Goal: Task Accomplishment & Management: Manage account settings

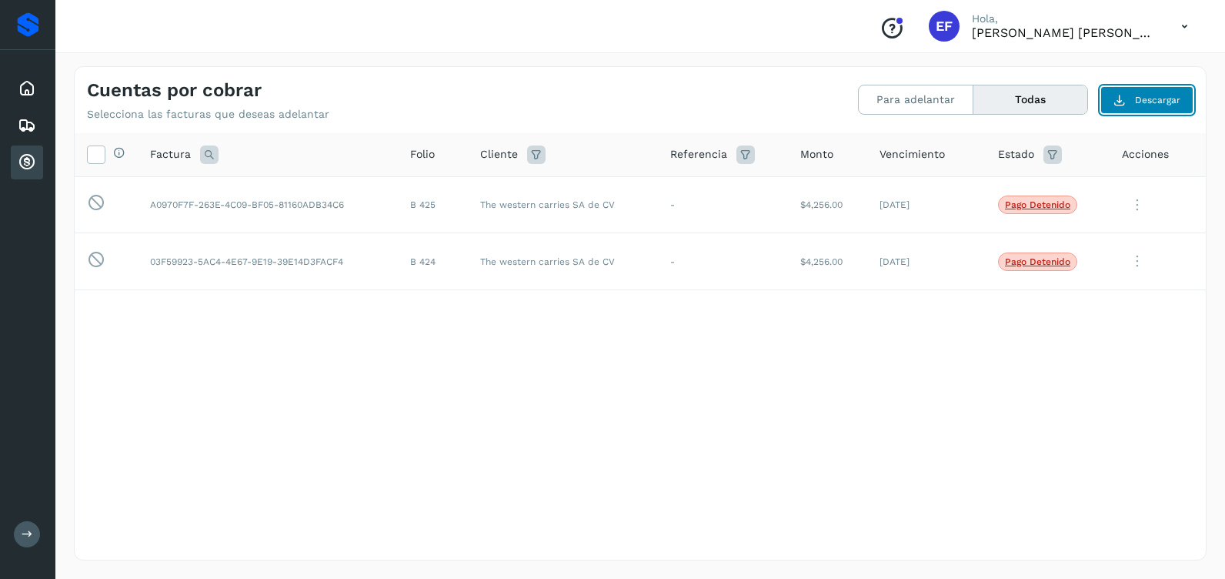
click at [1140, 101] on span "Descargar" at bounding box center [1157, 100] width 45 height 14
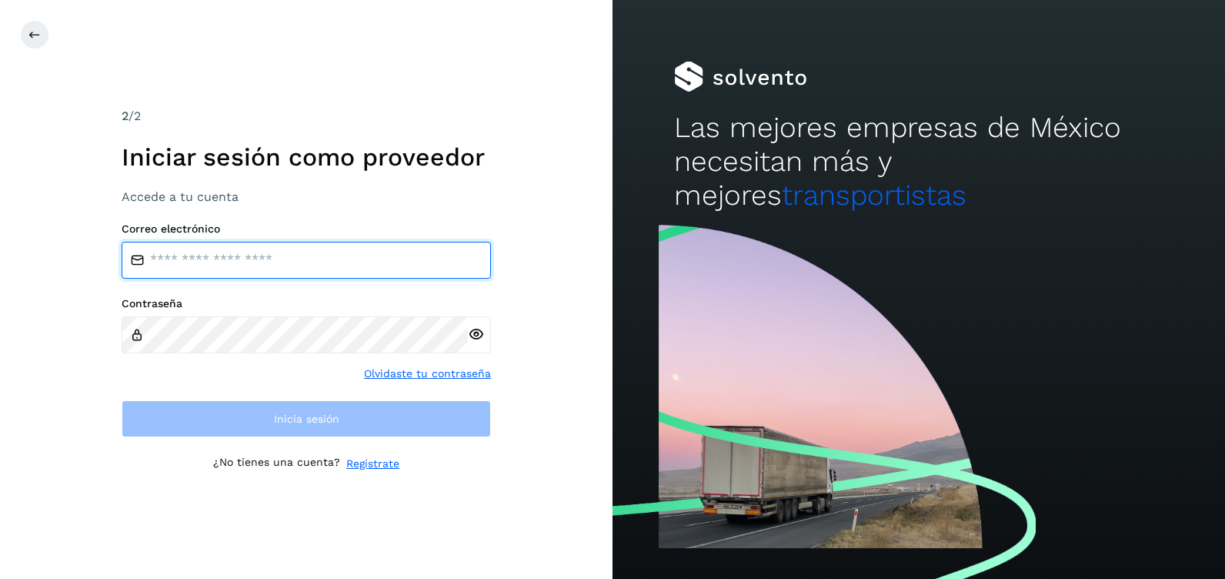
click at [191, 262] on input "email" at bounding box center [306, 260] width 369 height 37
type input "**********"
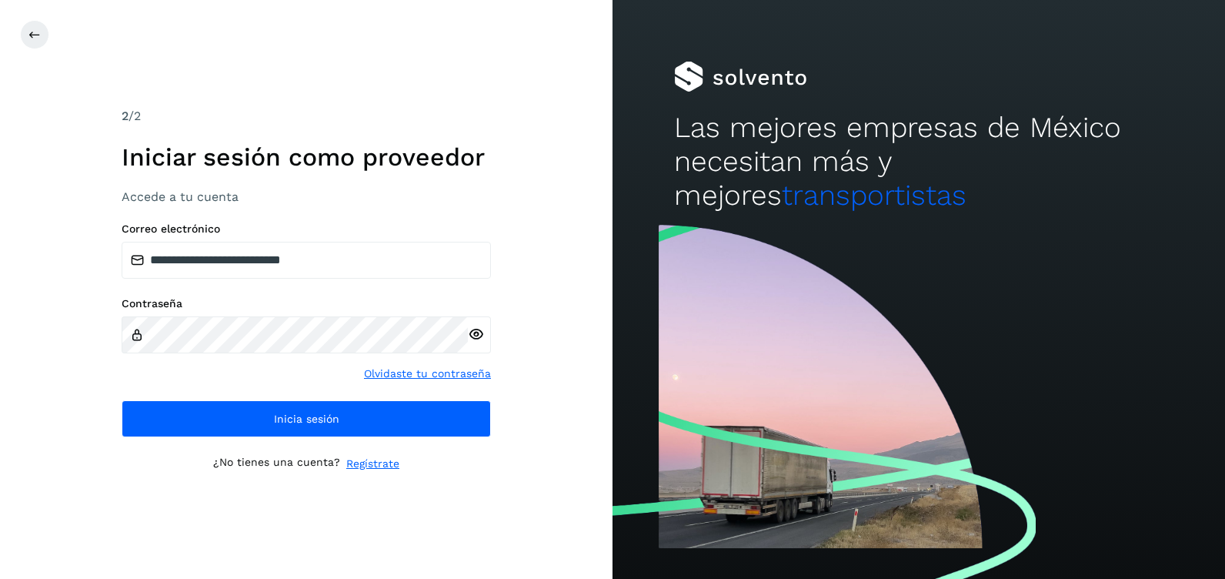
click at [476, 333] on icon at bounding box center [476, 334] width 16 height 16
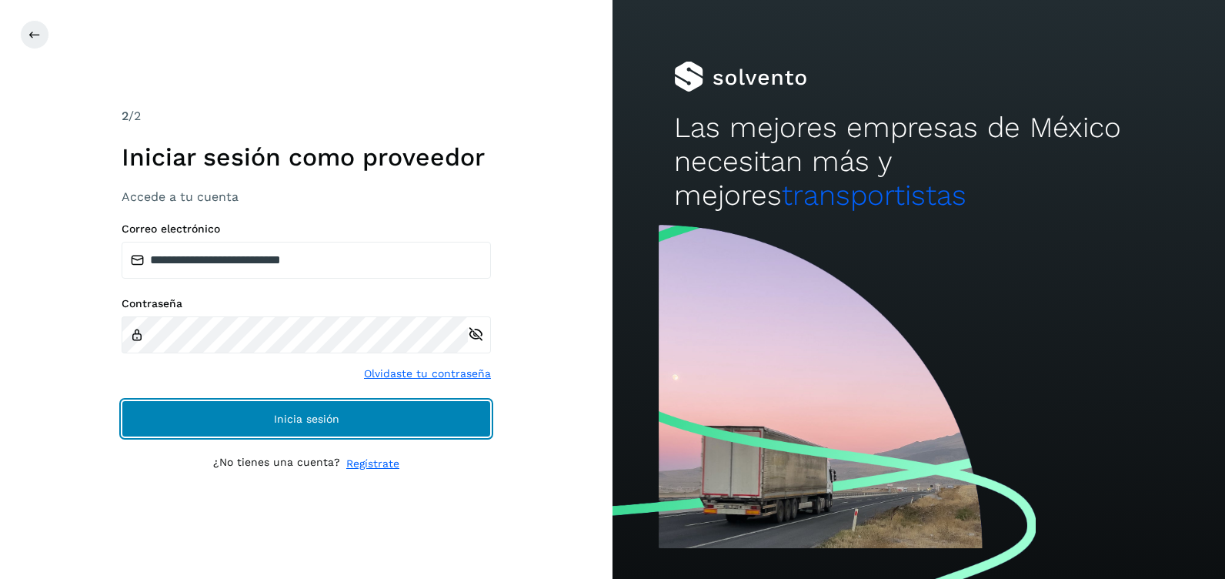
click at [346, 416] on button "Inicia sesión" at bounding box center [306, 418] width 369 height 37
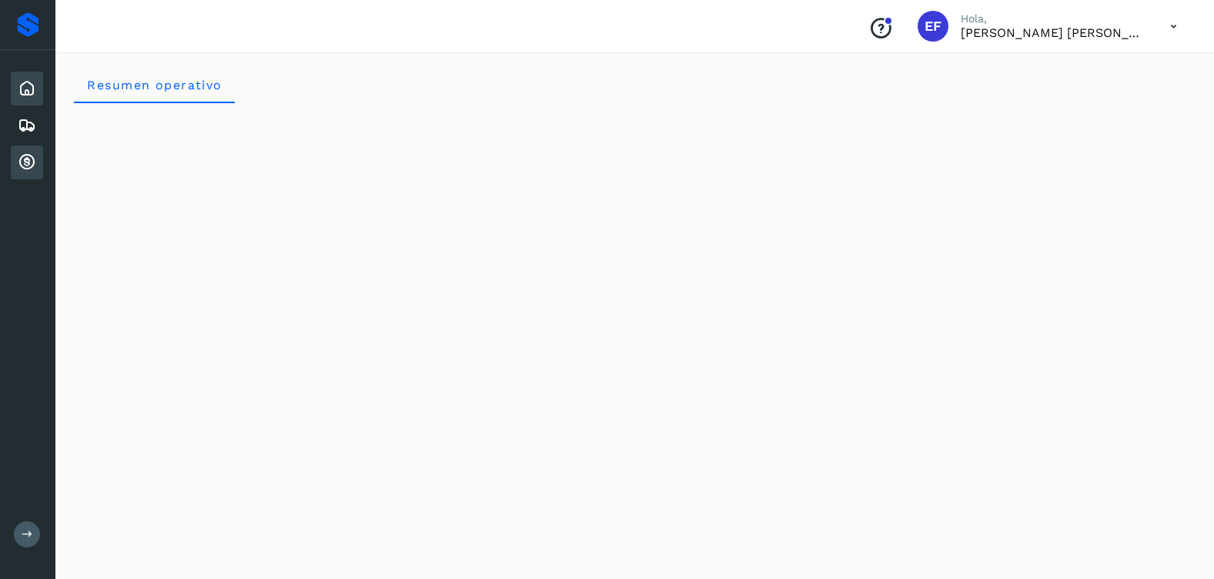
click at [28, 156] on icon at bounding box center [27, 162] width 18 height 18
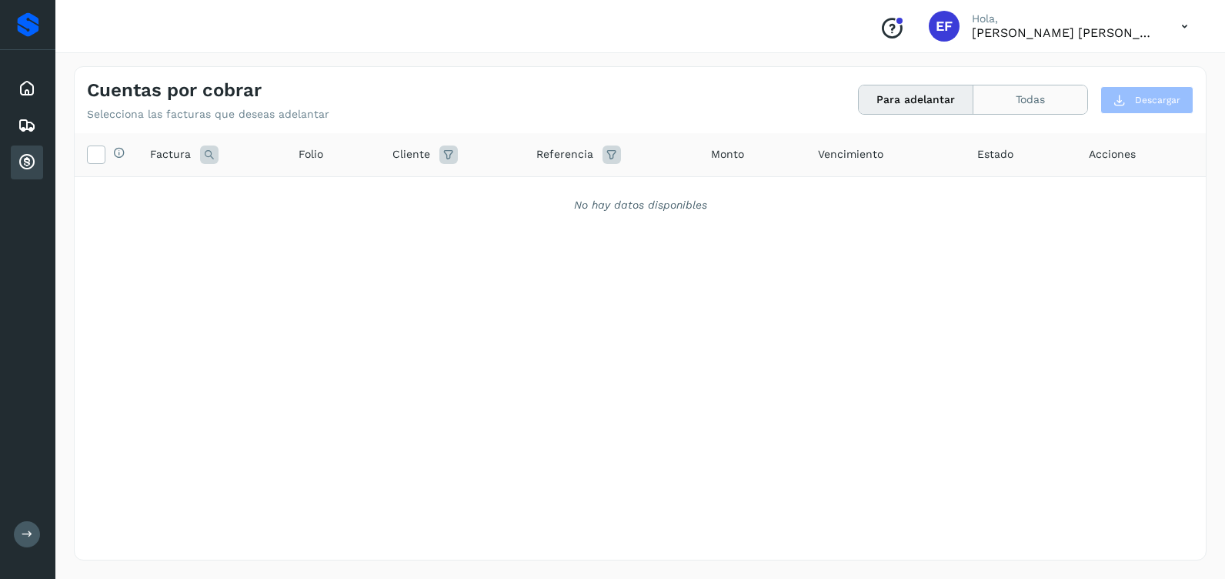
click at [1017, 104] on button "Todas" at bounding box center [1031, 99] width 114 height 28
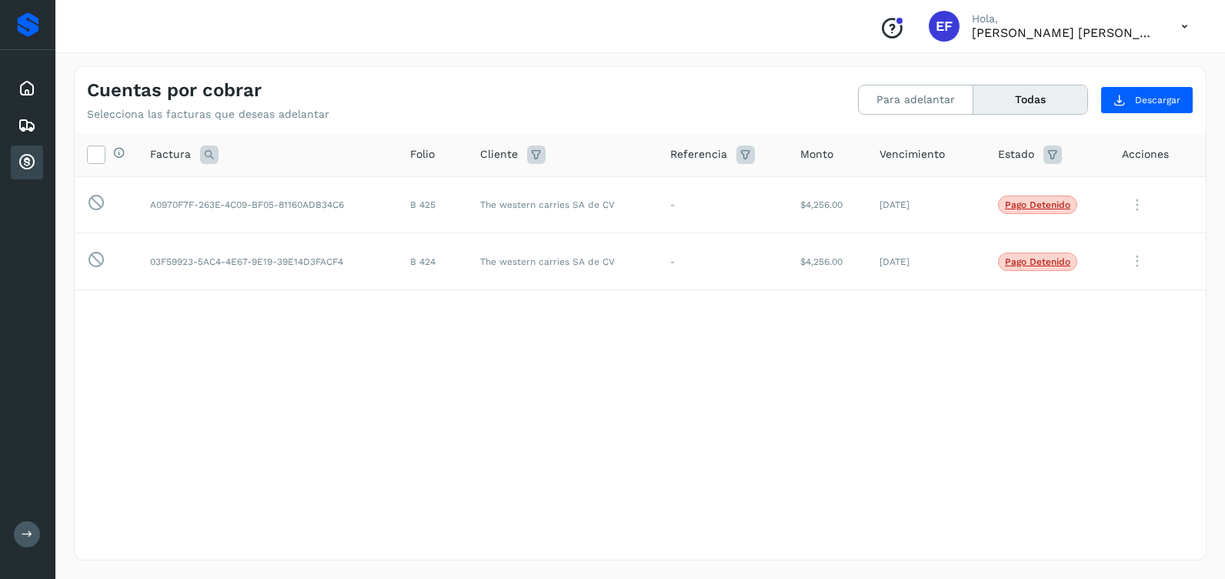
click at [1128, 152] on span "Acciones" at bounding box center [1145, 154] width 47 height 16
click at [1047, 209] on p "Pago detenido" at bounding box center [1037, 204] width 65 height 11
